Goal: Task Accomplishment & Management: Manage account settings

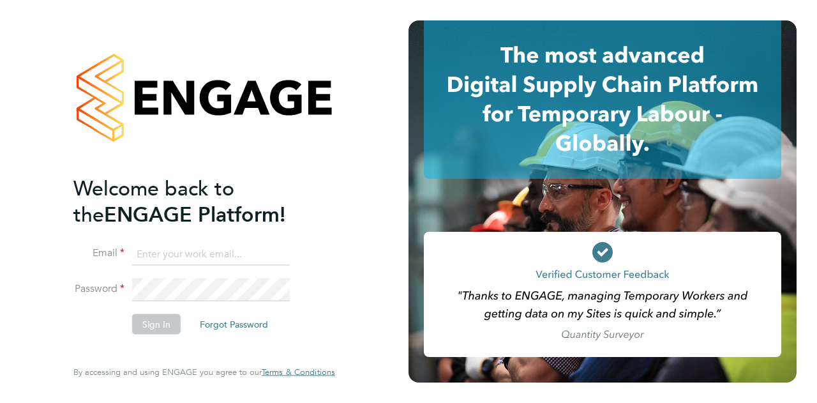
type input "christopher.watts@wates.co.uk"
click at [156, 324] on button "Sign In" at bounding box center [156, 323] width 48 height 20
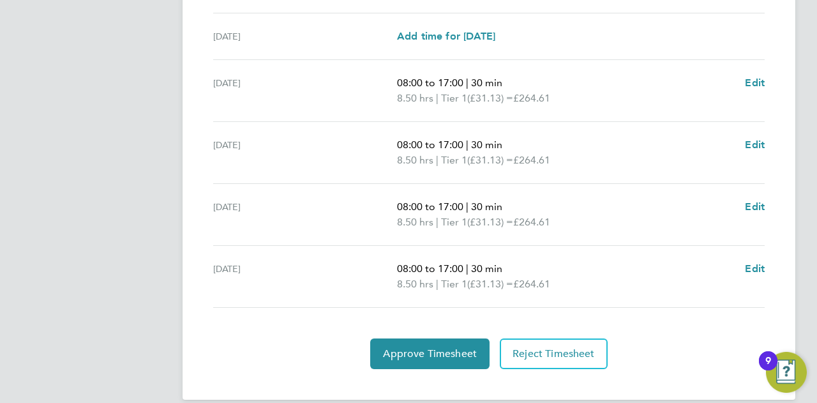
scroll to position [457, 0]
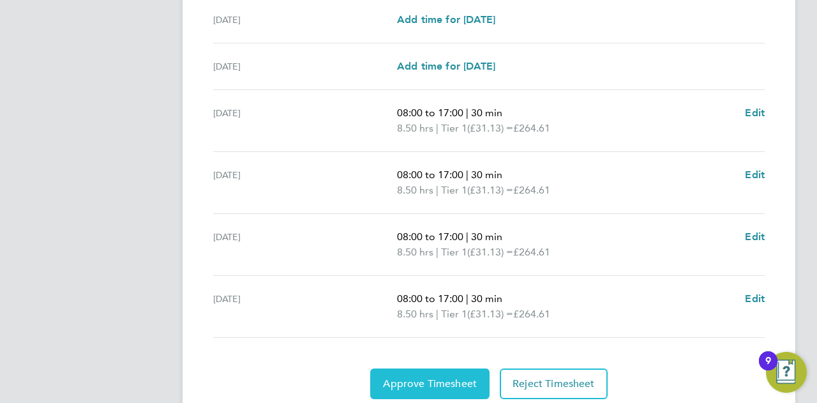
click at [429, 371] on button "Approve Timesheet" at bounding box center [429, 383] width 119 height 31
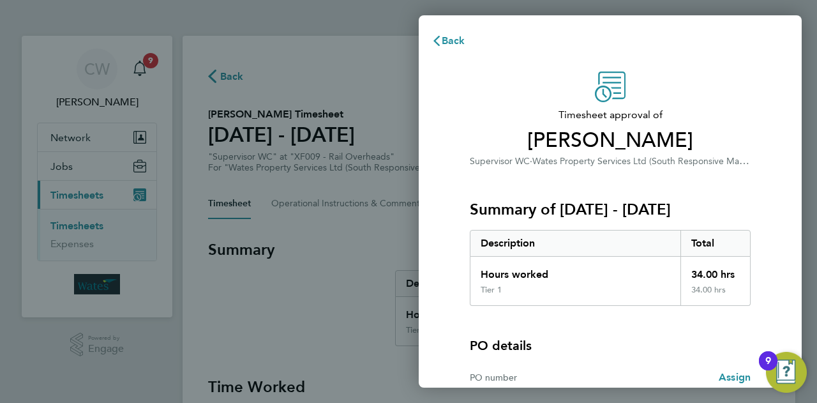
scroll to position [119, 0]
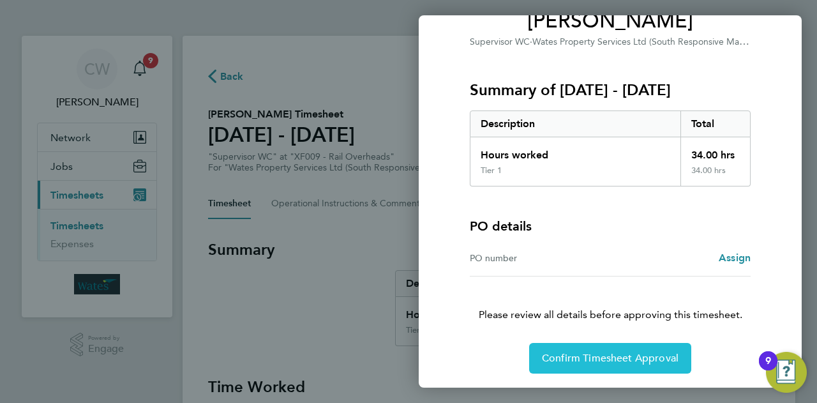
click at [615, 356] on span "Confirm Timesheet Approval" at bounding box center [610, 358] width 137 height 13
